Goal: Navigation & Orientation: Go to known website

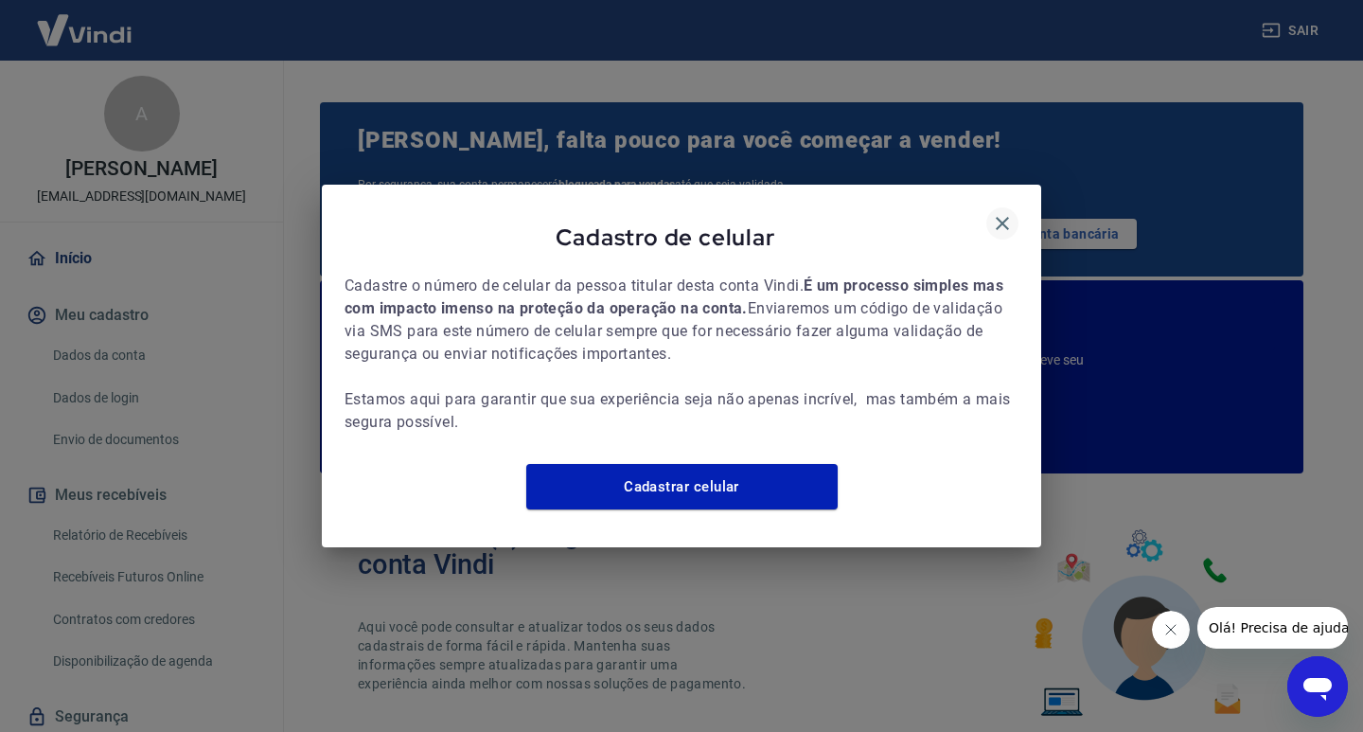
click at [1004, 212] on icon "button" at bounding box center [1002, 223] width 23 height 23
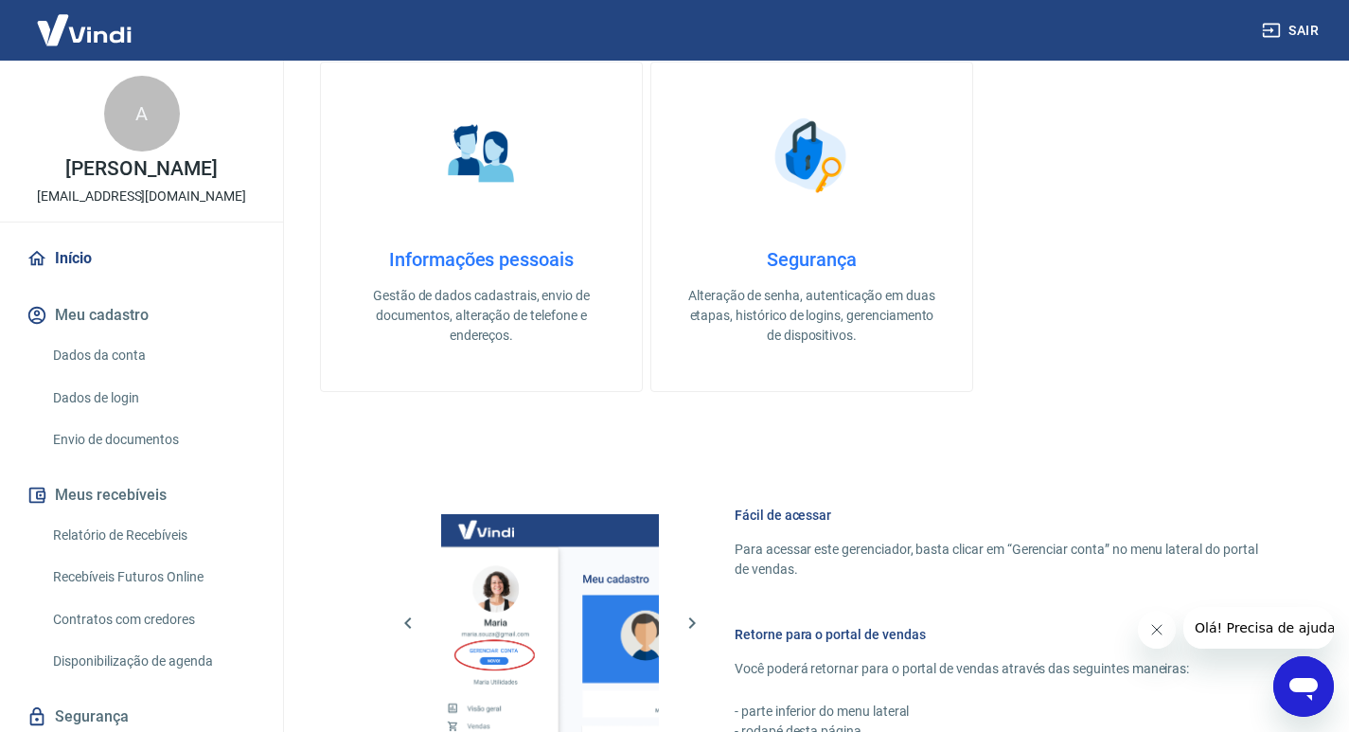
scroll to position [1041, 0]
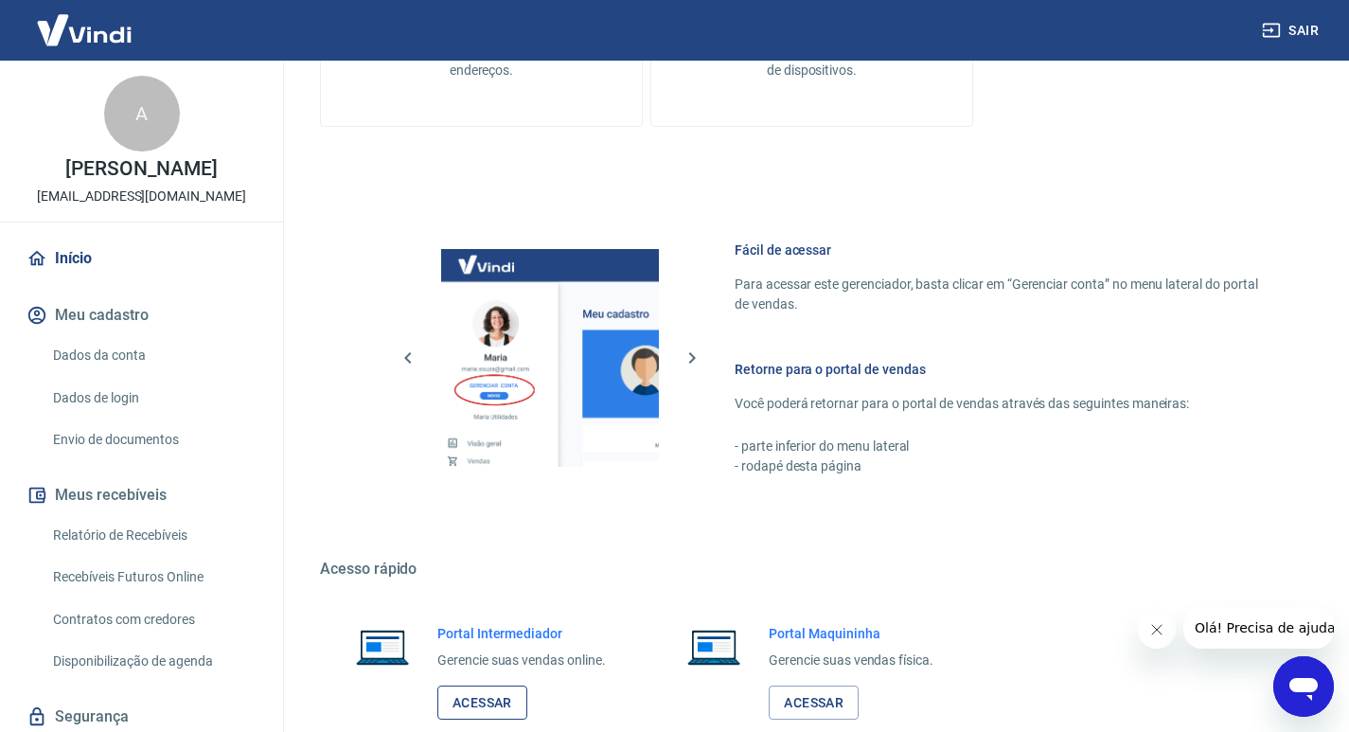
click at [506, 688] on link "Acessar" at bounding box center [482, 702] width 90 height 35
